Goal: Task Accomplishment & Management: Manage account settings

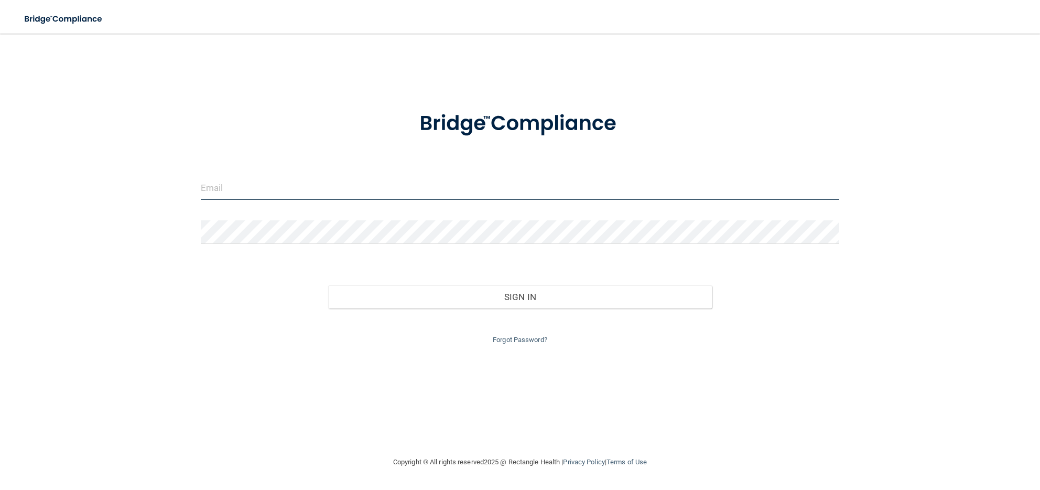
click at [233, 183] on input "email" at bounding box center [520, 188] width 639 height 24
type input "[EMAIL_ADDRESS][DOMAIN_NAME]"
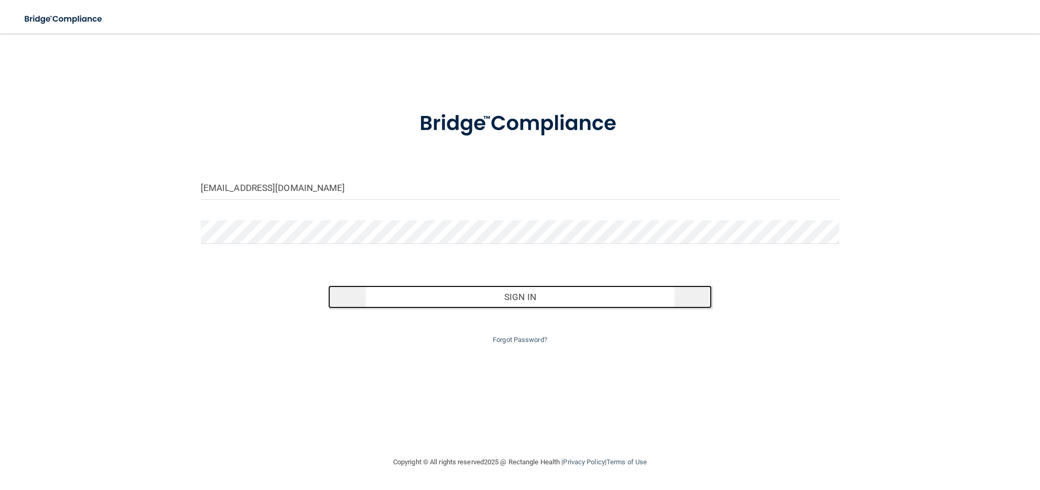
click at [436, 303] on button "Sign In" at bounding box center [519, 296] width 383 height 23
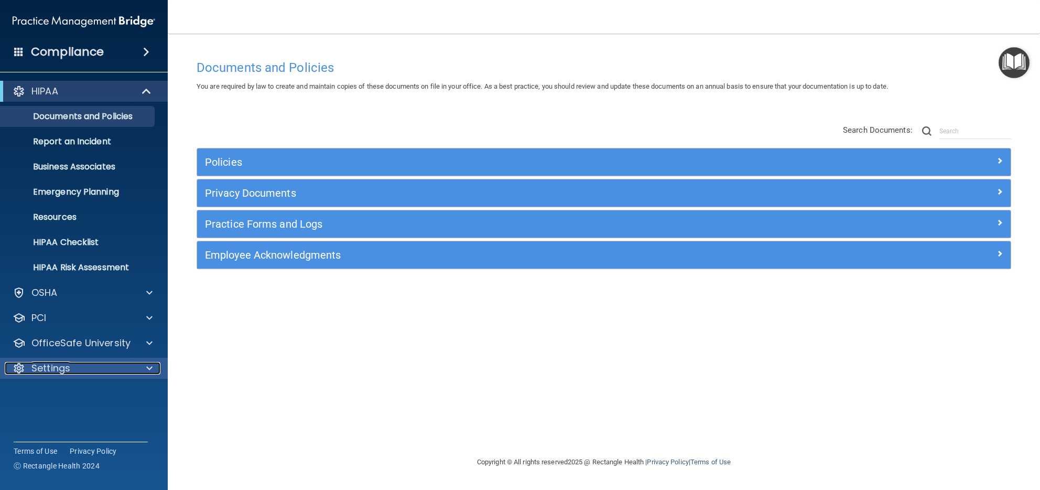
click at [156, 369] on div at bounding box center [148, 368] width 26 height 13
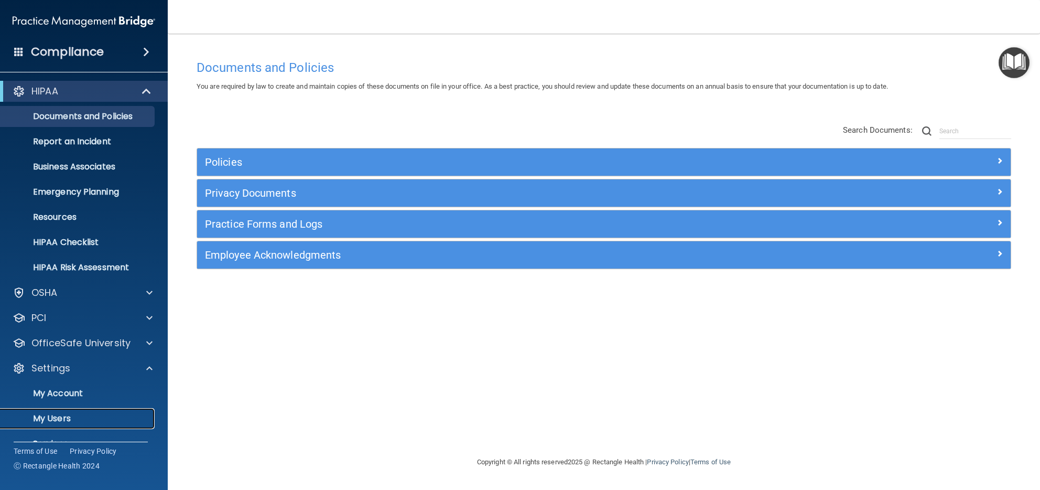
click at [79, 414] on p "My Users" at bounding box center [78, 418] width 143 height 10
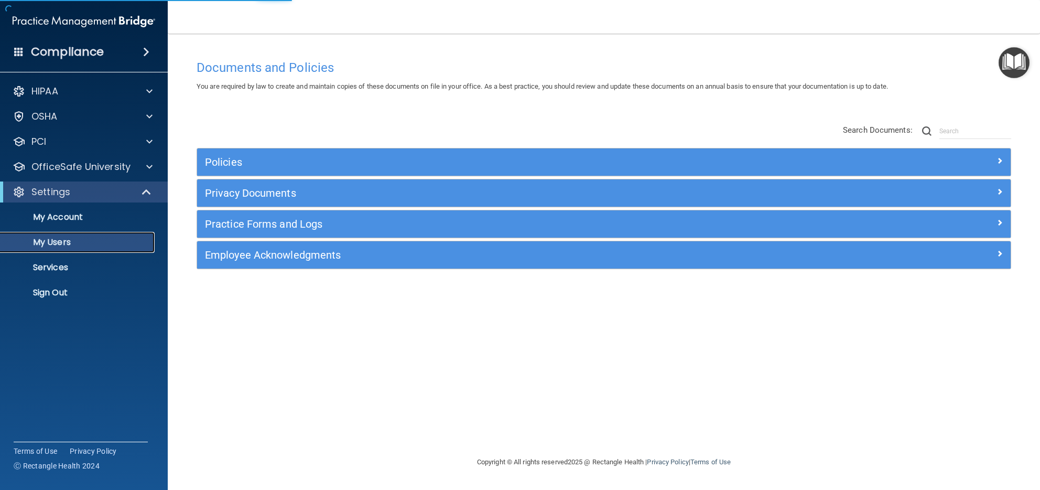
select select "20"
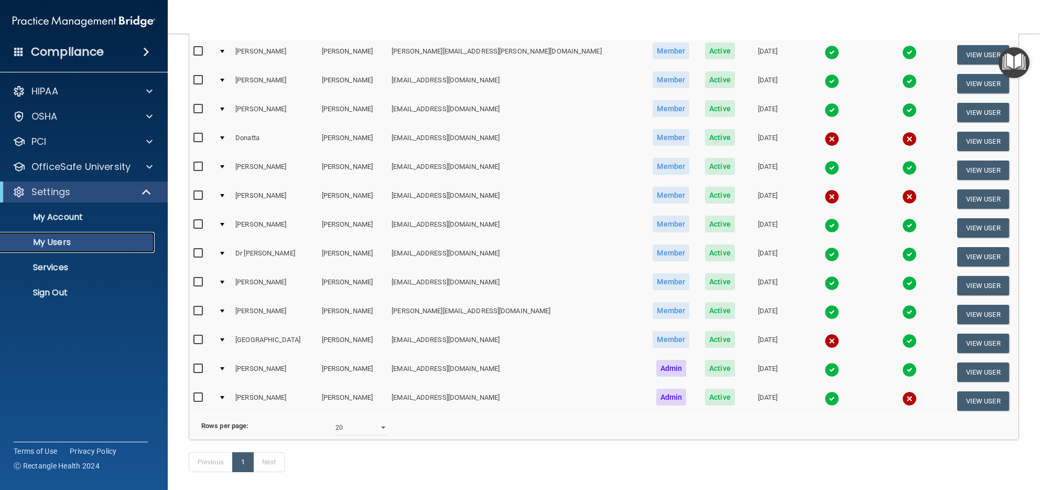
scroll to position [101, 0]
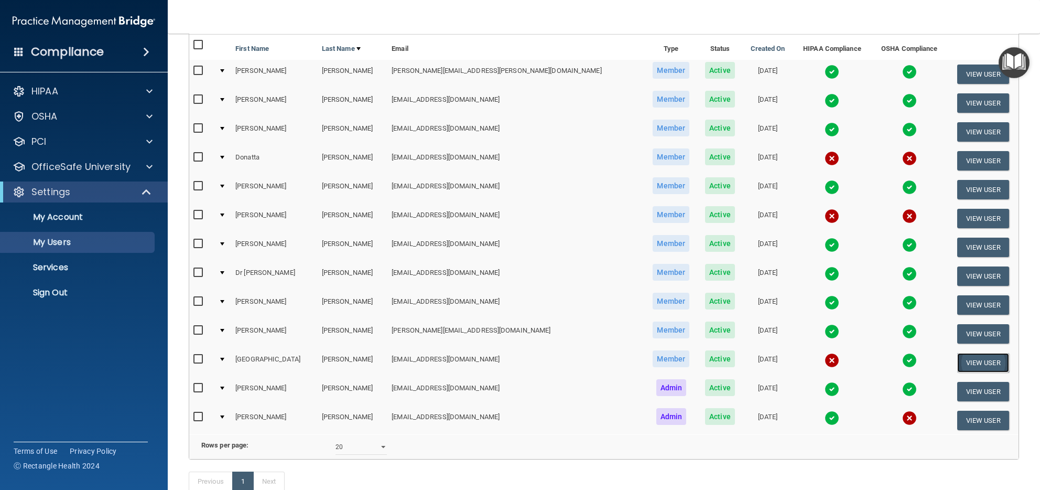
click at [957, 355] on button "View User" at bounding box center [983, 362] width 52 height 19
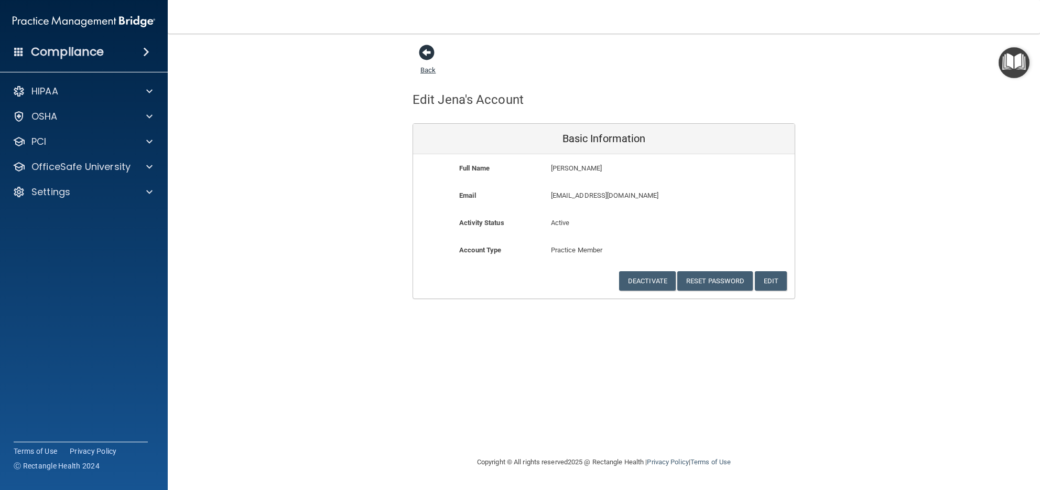
click at [426, 53] on span at bounding box center [427, 53] width 16 height 16
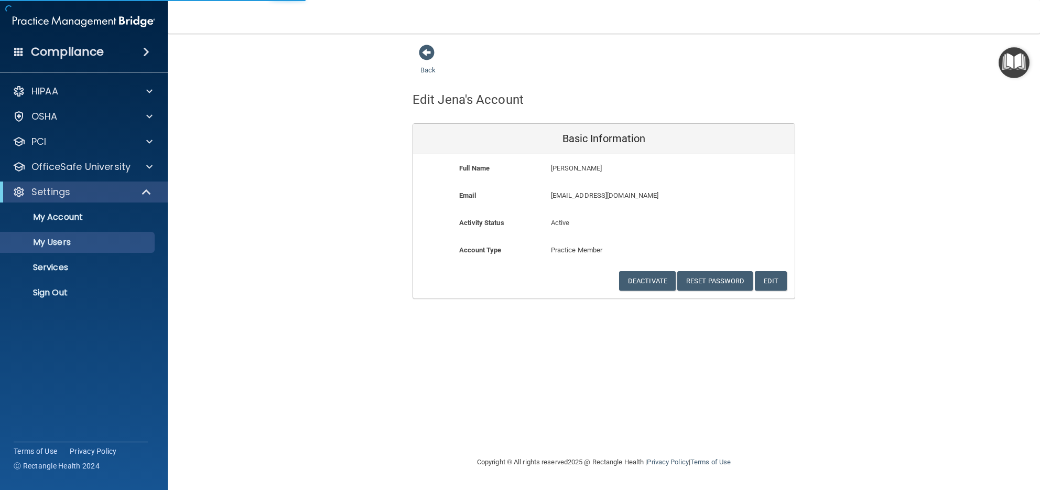
select select "20"
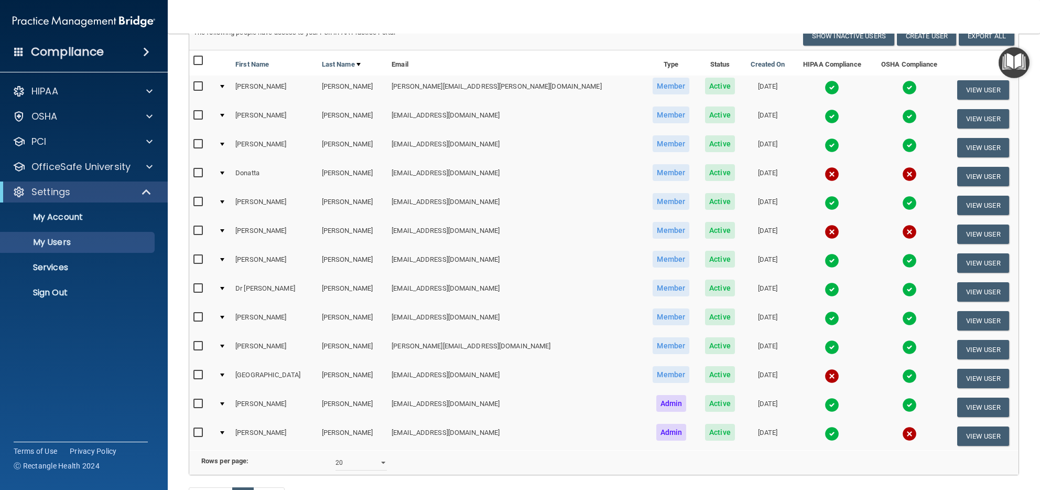
scroll to position [101, 0]
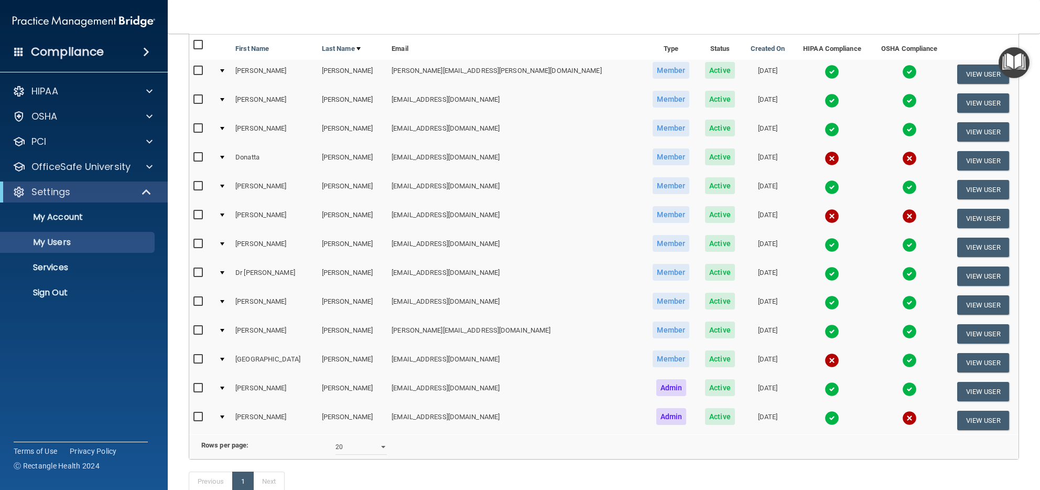
click at [824, 355] on img at bounding box center [831, 360] width 15 height 15
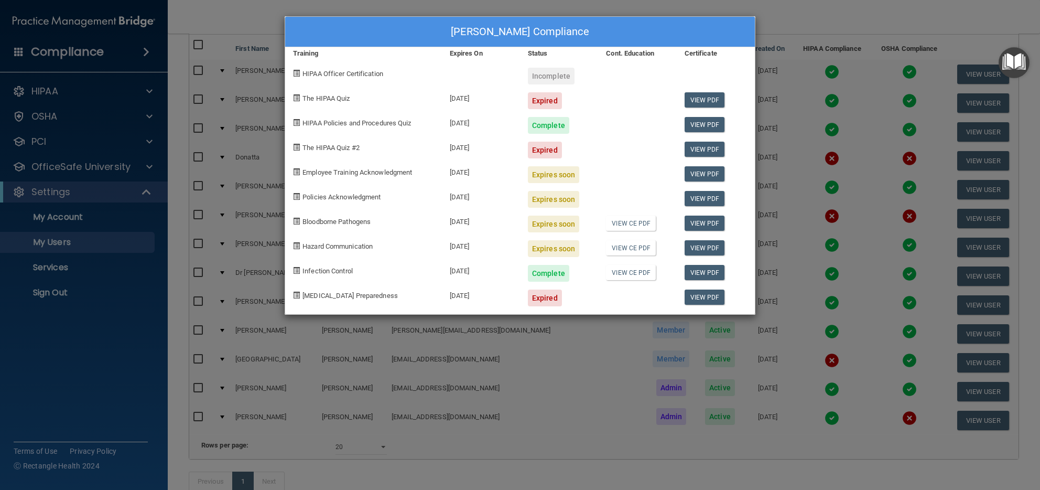
click at [599, 303] on div at bounding box center [637, 293] width 78 height 25
click at [782, 21] on div "[PERSON_NAME] Compliance Training Expires On Status Cont. Education Certificate…" at bounding box center [520, 245] width 1040 height 490
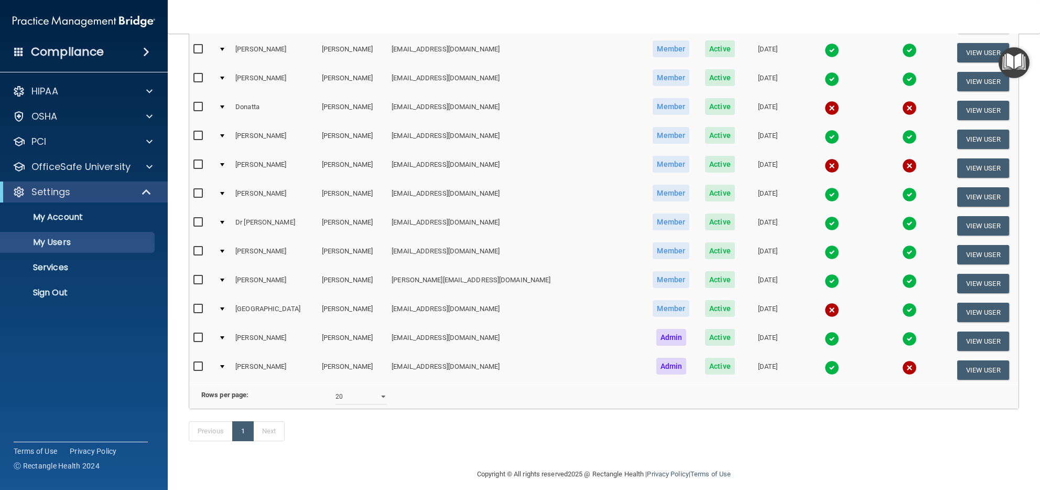
scroll to position [0, 0]
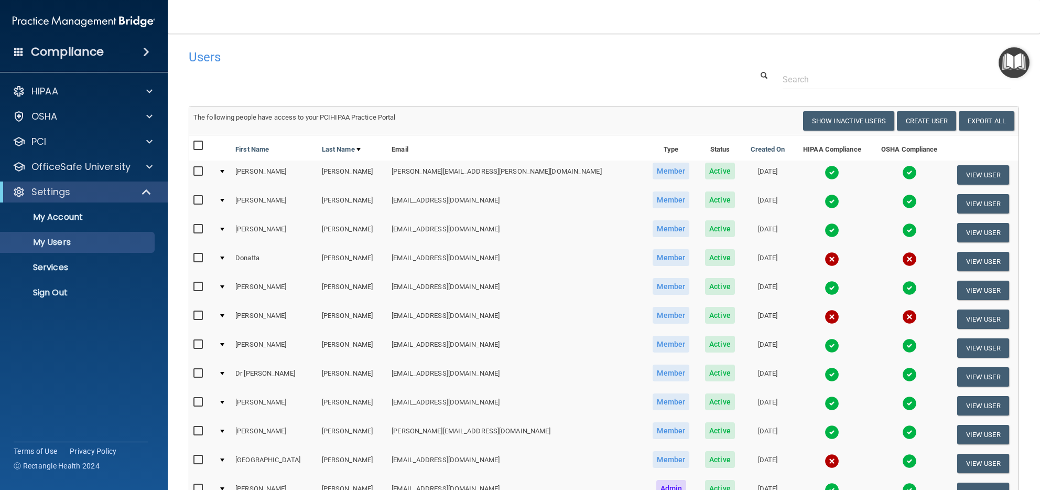
click at [618, 81] on div at bounding box center [604, 79] width 846 height 19
click at [380, 74] on div at bounding box center [604, 79] width 846 height 19
click at [57, 288] on p "Sign Out" at bounding box center [78, 292] width 143 height 10
